Goal: Obtain resource: Download file/media

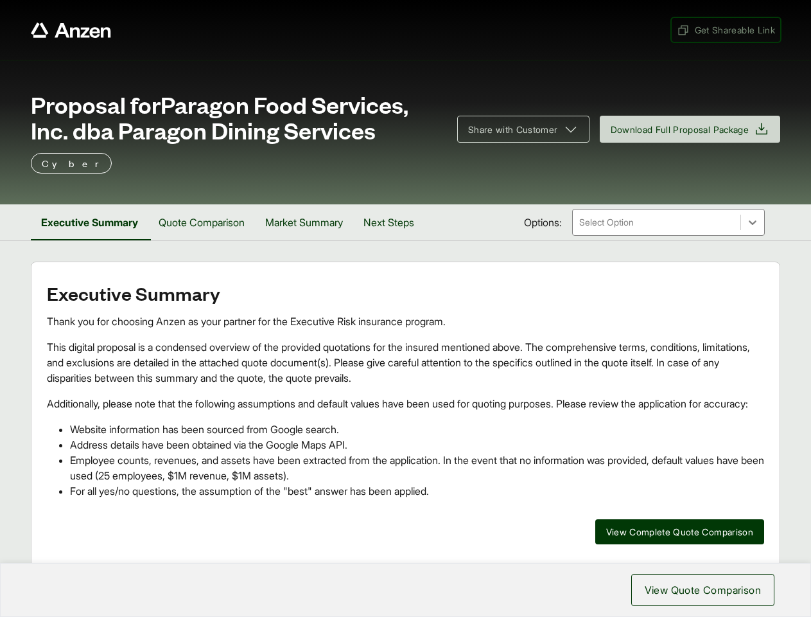
click at [724, 30] on span "Get Shareable Link" at bounding box center [726, 29] width 98 height 13
click at [517, 129] on span "Share with Customer" at bounding box center [513, 129] width 90 height 13
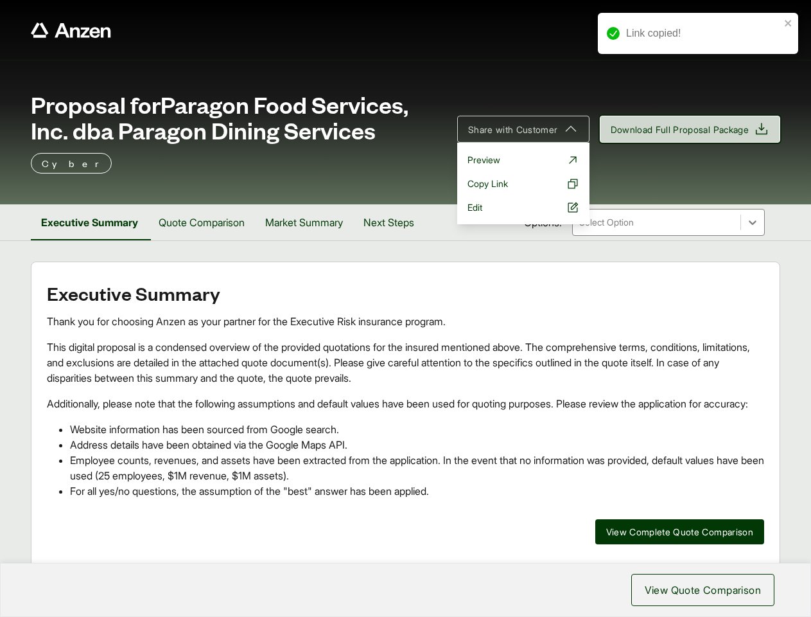
click at [687, 129] on span "Download Full Proposal Package" at bounding box center [680, 129] width 139 height 13
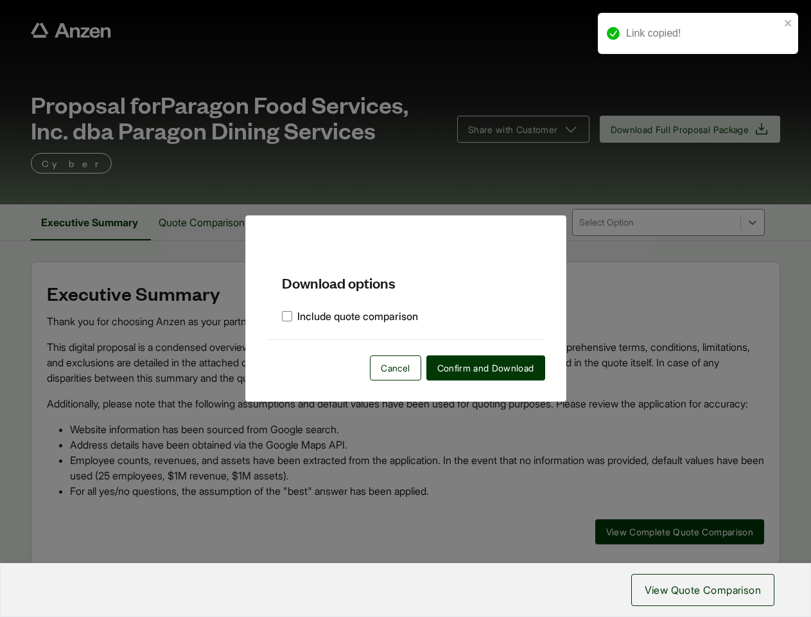
click at [91, 222] on div "Download options Include quote comparison Cancel Confirm and Download" at bounding box center [405, 308] width 811 height 617
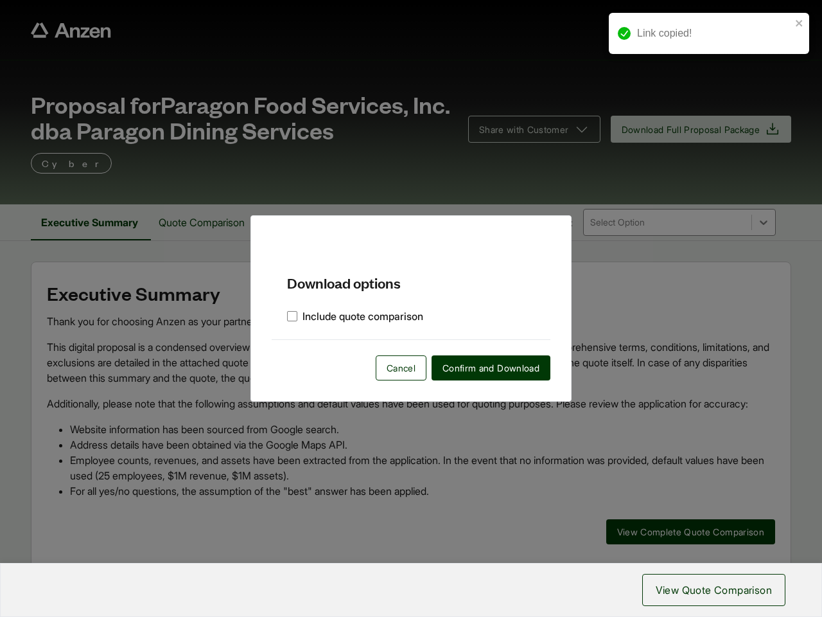
click at [206, 222] on div "Download options Include quote comparison Cancel Confirm and Download" at bounding box center [411, 308] width 822 height 617
click at [313, 222] on div "Download options Include quote comparison Cancel Confirm and Download" at bounding box center [410, 308] width 321 height 186
click at [400, 222] on div "Download options Include quote comparison Cancel Confirm and Download" at bounding box center [410, 308] width 321 height 186
click at [678, 547] on div "Download options Include quote comparison Cancel Confirm and Download" at bounding box center [411, 308] width 822 height 617
